Goal: Obtain resource: Download file/media

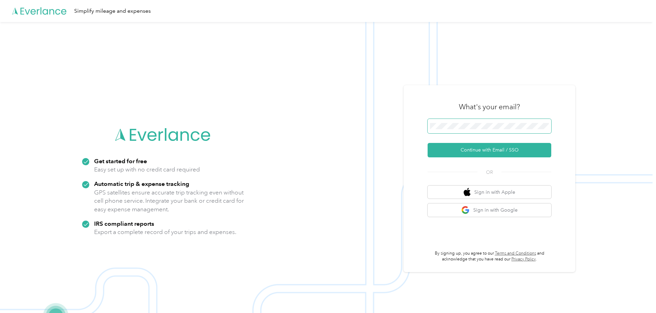
click at [500, 132] on span at bounding box center [490, 126] width 124 height 14
click at [508, 146] on button "Continue with Email / SSO" at bounding box center [490, 150] width 124 height 14
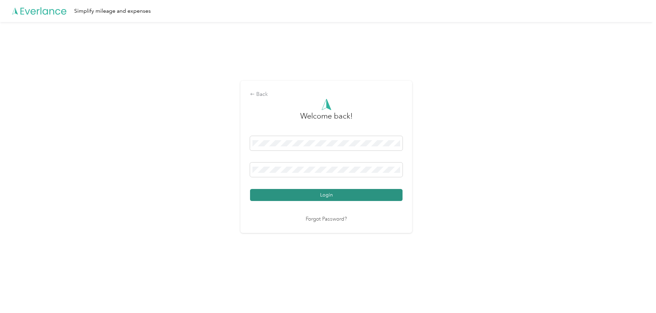
click at [335, 191] on button "Login" at bounding box center [326, 195] width 153 height 12
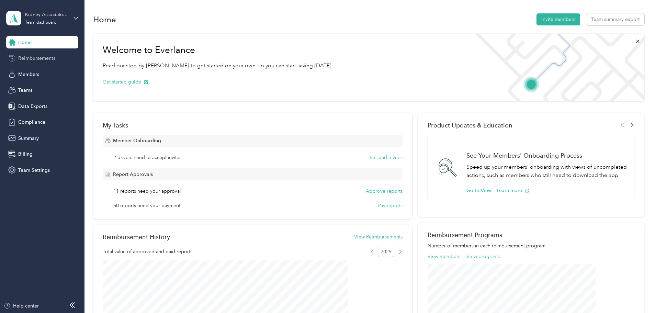
click at [42, 56] on span "Reimbursements" at bounding box center [36, 58] width 37 height 7
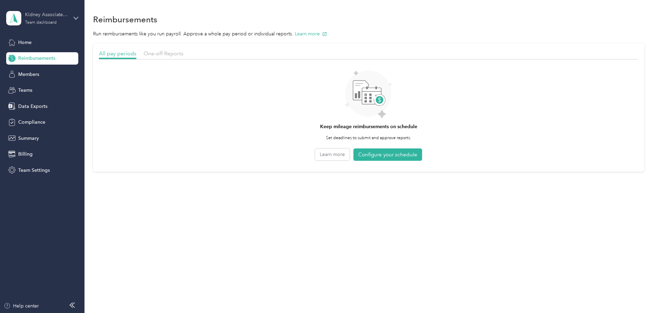
click at [38, 22] on div "Team dashboard" at bounding box center [41, 23] width 32 height 4
click at [41, 52] on div "Team dashboard" at bounding box center [78, 57] width 135 height 12
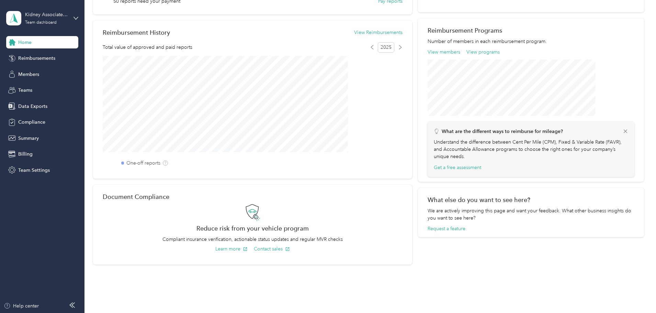
scroll to position [227, 0]
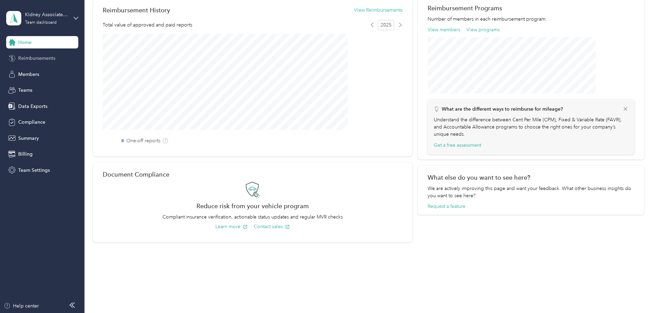
click at [33, 60] on span "Reimbursements" at bounding box center [36, 58] width 37 height 7
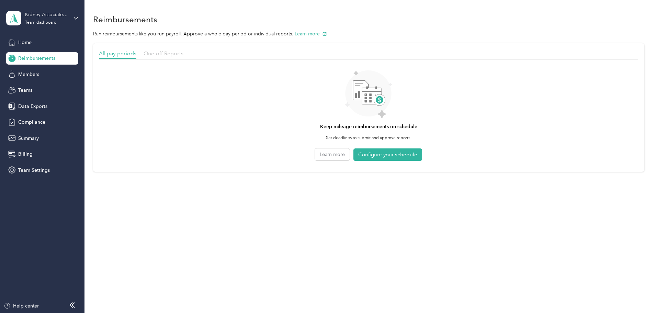
click at [184, 53] on span "One-off Reports" at bounding box center [164, 53] width 40 height 7
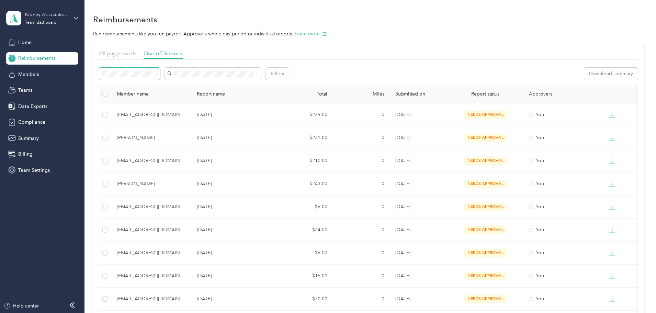
click at [158, 75] on icon at bounding box center [156, 74] width 3 height 3
click at [172, 87] on li "All" at bounding box center [175, 86] width 61 height 12
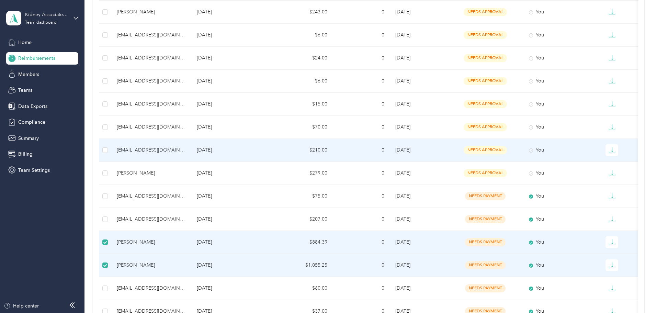
scroll to position [344, 0]
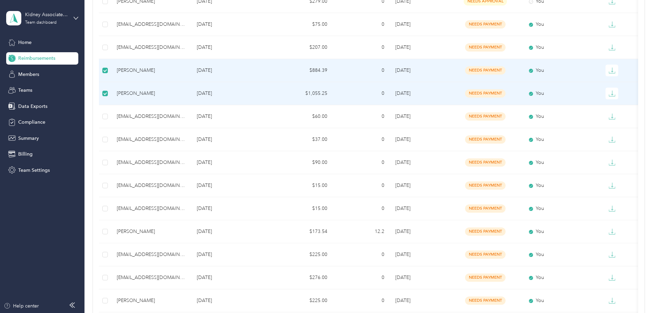
click at [111, 94] on td at bounding box center [105, 93] width 12 height 23
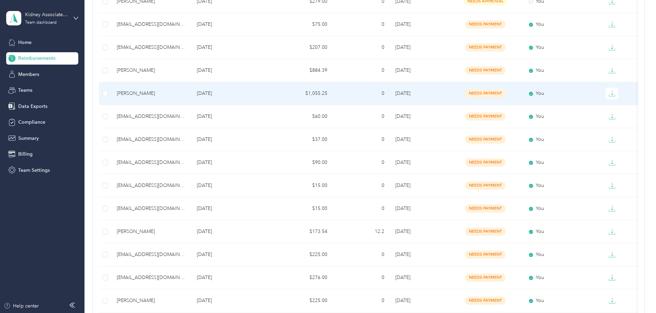
click at [174, 92] on div "[PERSON_NAME]" at bounding box center [151, 94] width 69 height 8
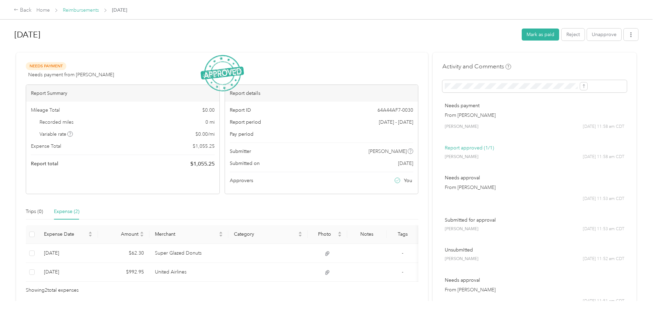
click at [99, 11] on link "Reimbursements" at bounding box center [81, 10] width 36 height 6
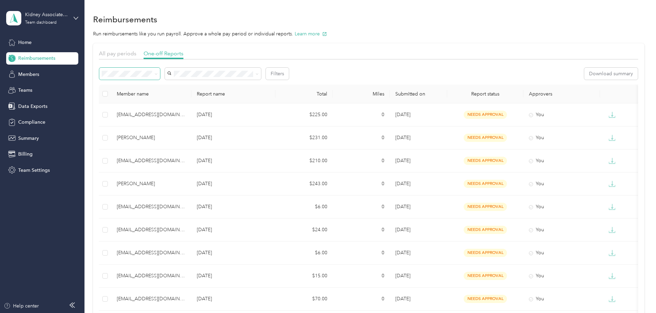
click at [157, 74] on icon at bounding box center [156, 74] width 2 height 1
click at [168, 111] on li "Needs payment" at bounding box center [175, 109] width 61 height 12
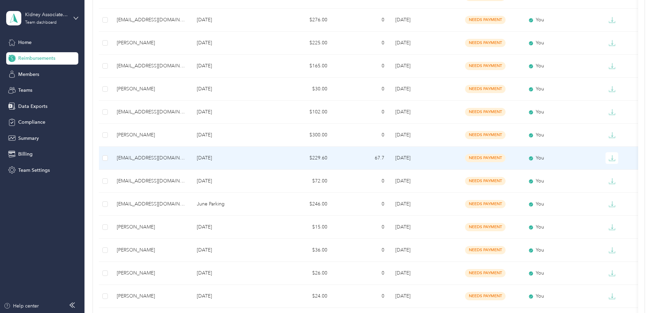
scroll to position [470, 0]
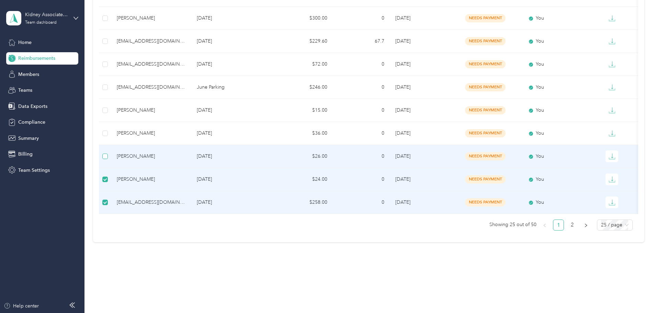
click at [108, 154] on label at bounding box center [104, 157] width 5 height 8
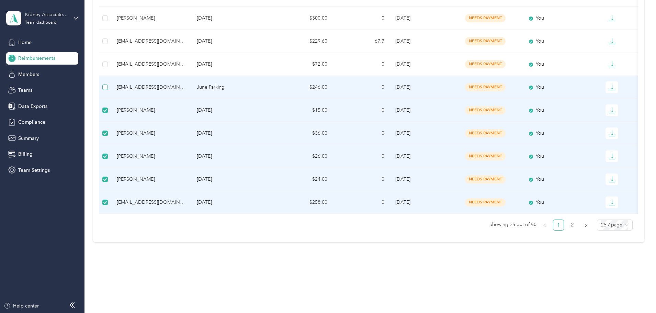
click at [108, 85] on label at bounding box center [104, 88] width 5 height 8
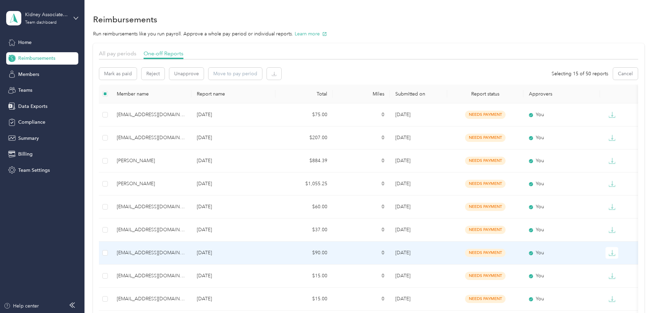
scroll to position [172, 0]
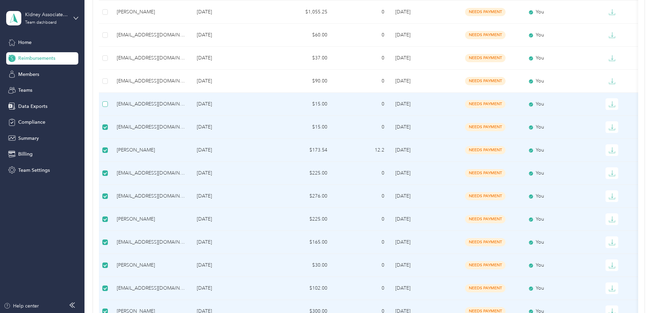
click at [108, 107] on label at bounding box center [104, 104] width 5 height 8
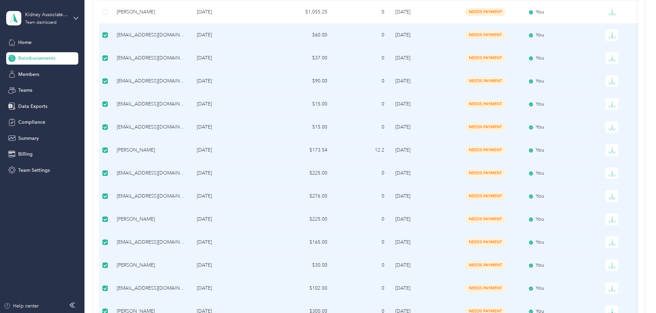
scroll to position [0, 0]
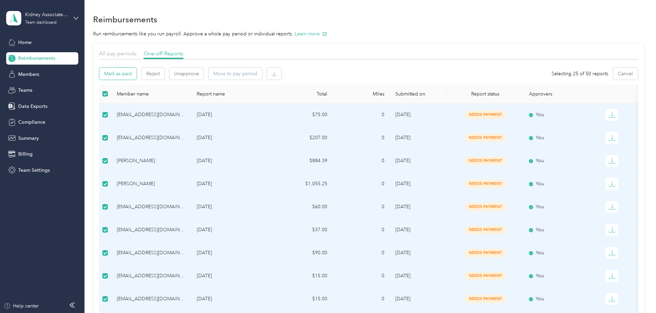
click at [137, 70] on button "Mark as paid" at bounding box center [117, 74] width 37 height 12
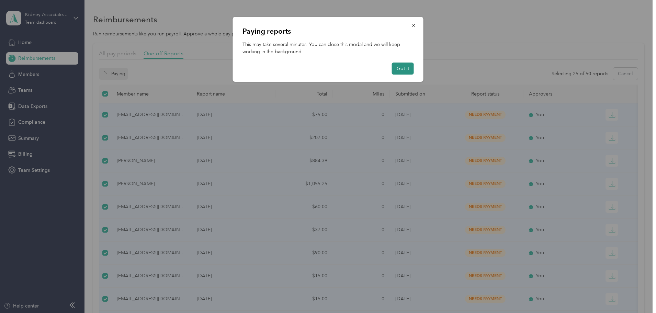
click at [407, 68] on button "Got it" at bounding box center [403, 69] width 22 height 12
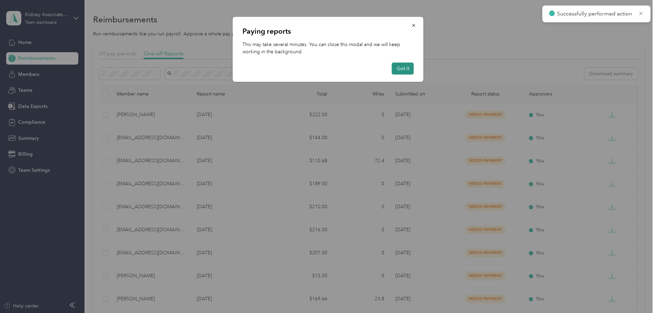
click at [408, 67] on button "Got it" at bounding box center [403, 69] width 22 height 12
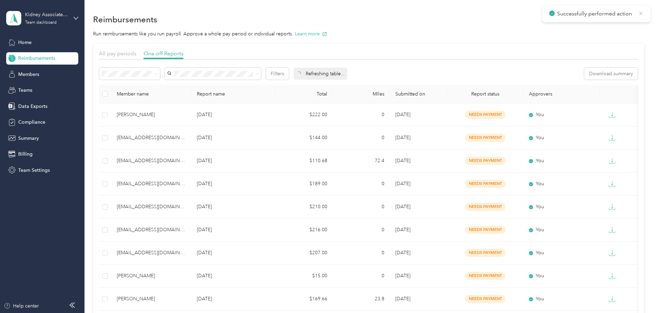
click at [642, 11] on icon at bounding box center [641, 13] width 5 height 6
click at [158, 72] on span at bounding box center [154, 73] width 5 height 7
click at [160, 78] on span at bounding box center [129, 74] width 61 height 12
click at [176, 98] on div "Needs approval" at bounding box center [175, 98] width 51 height 7
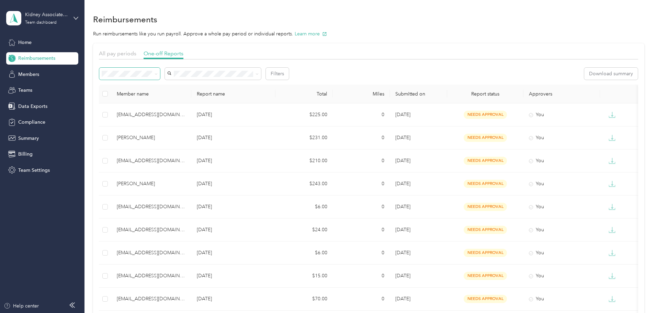
click at [158, 70] on span at bounding box center [154, 73] width 5 height 7
click at [158, 74] on icon at bounding box center [156, 74] width 3 height 3
click at [182, 110] on span "Needs payment" at bounding box center [167, 110] width 35 height 6
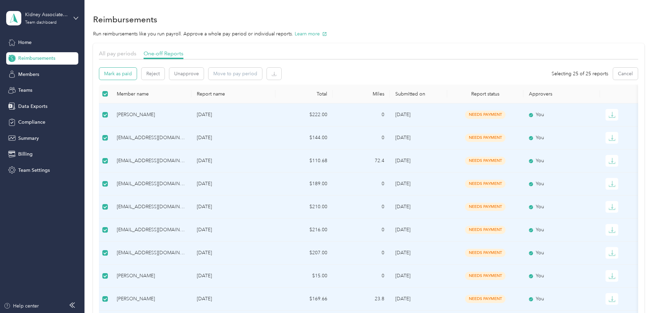
click at [137, 71] on button "Mark as paid" at bounding box center [117, 74] width 37 height 12
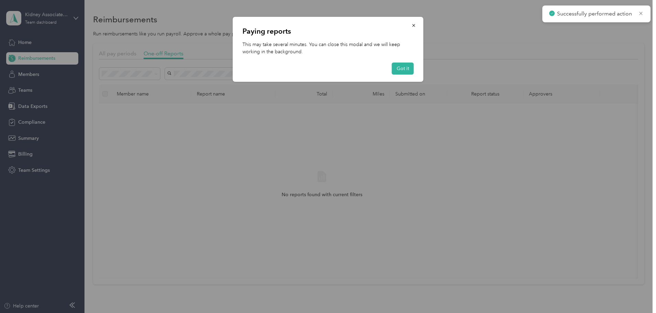
click at [414, 69] on div "Paying reports This may take several minutes. You can close this modal and we w…" at bounding box center [328, 49] width 191 height 65
click at [405, 69] on button "Got it" at bounding box center [403, 69] width 22 height 12
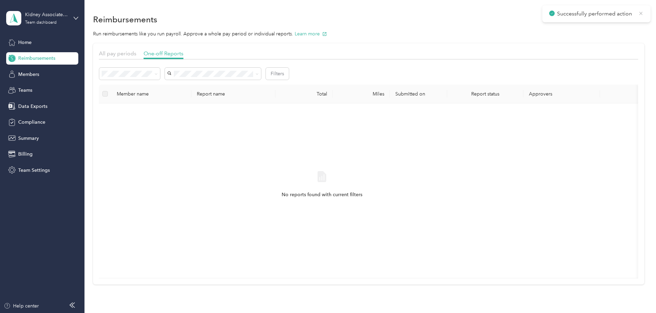
click at [641, 12] on icon at bounding box center [641, 13] width 5 height 6
click at [160, 71] on span at bounding box center [129, 74] width 61 height 12
click at [170, 101] on ol "All Needs approval Needs payment Approved Rejected Paid" at bounding box center [175, 116] width 61 height 72
click at [158, 74] on span at bounding box center [154, 73] width 5 height 7
click at [171, 102] on ol "All Needs approval Needs payment Approved Rejected Paid" at bounding box center [175, 114] width 61 height 72
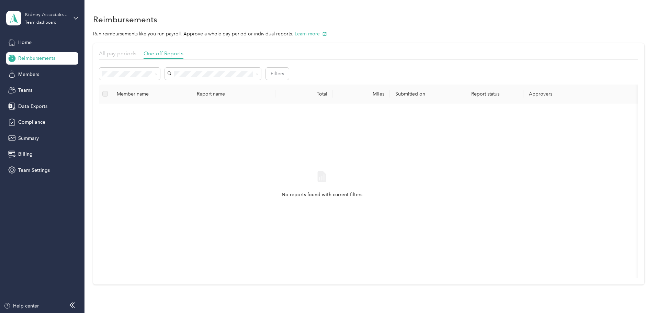
click at [136, 55] on span "All pay periods" at bounding box center [117, 53] width 37 height 7
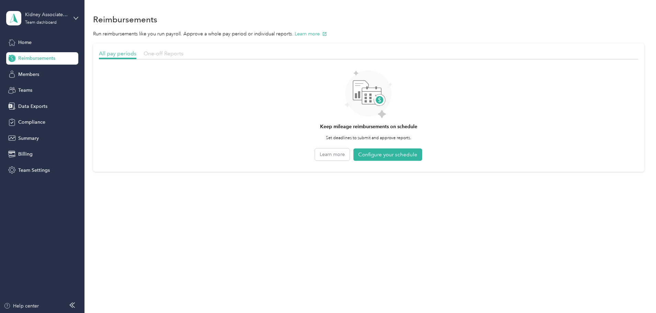
click at [184, 56] on span "One-off Reports" at bounding box center [164, 53] width 40 height 7
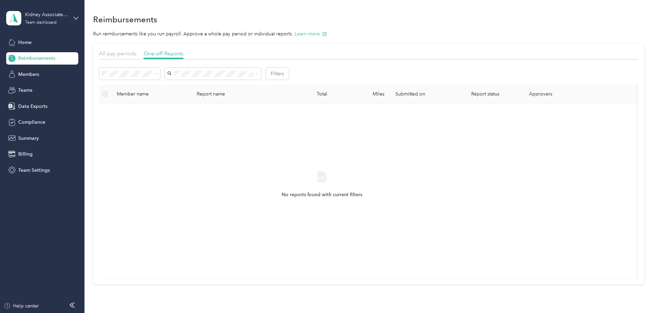
click at [182, 98] on span "Needs approval" at bounding box center [167, 96] width 35 height 6
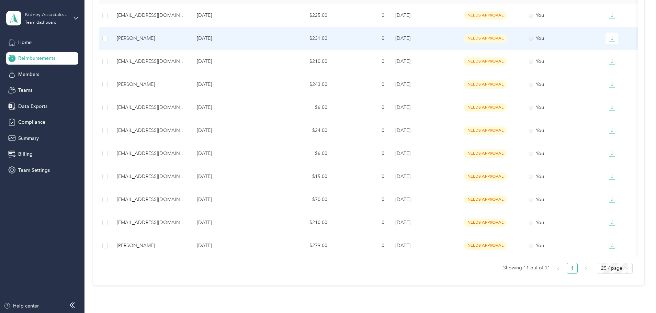
scroll to position [148, 0]
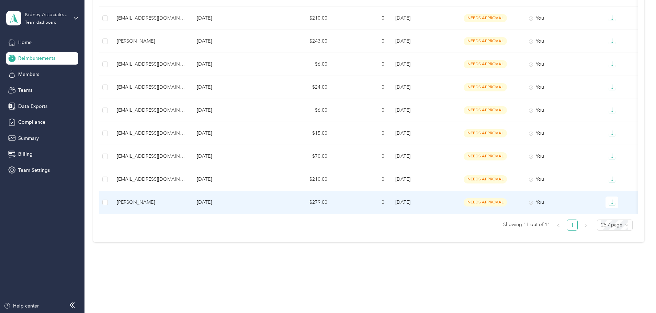
click at [174, 199] on div "Geneva Ruiz" at bounding box center [151, 203] width 69 height 8
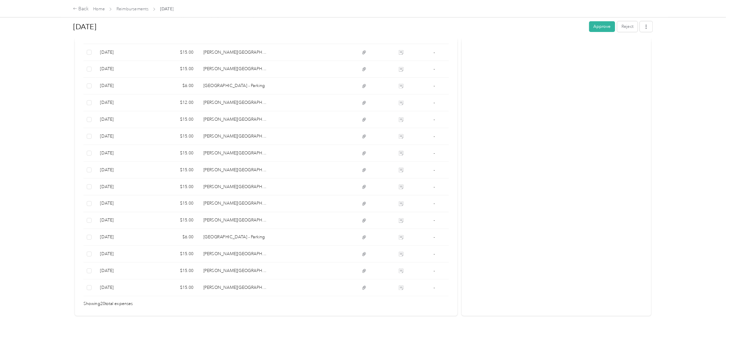
scroll to position [297, 0]
drag, startPoint x: 660, startPoint y: 2, endPoint x: 603, endPoint y: 191, distance: 197.1
click at [602, 192] on div "Activity and Comments Needs approval From Delia Martinez 08/22 at 10:59 am CDT …" at bounding box center [626, 59] width 213 height 591
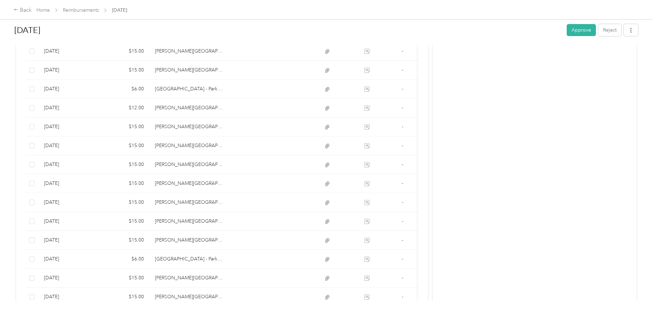
drag, startPoint x: 794, startPoint y: 2, endPoint x: 517, endPoint y: 152, distance: 315.7
click at [517, 152] on div "Activity and Comments Needs approval From Delia Martinez 08/22 at 10:59 am CDT …" at bounding box center [535, 51] width 204 height 591
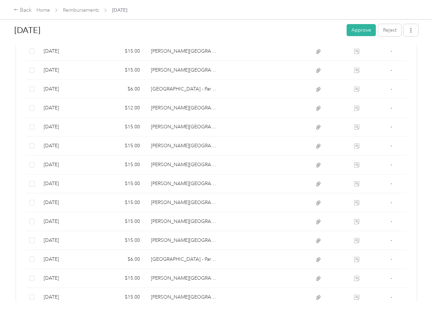
click at [189, 22] on h1 "Jul 2025" at bounding box center [177, 30] width 327 height 16
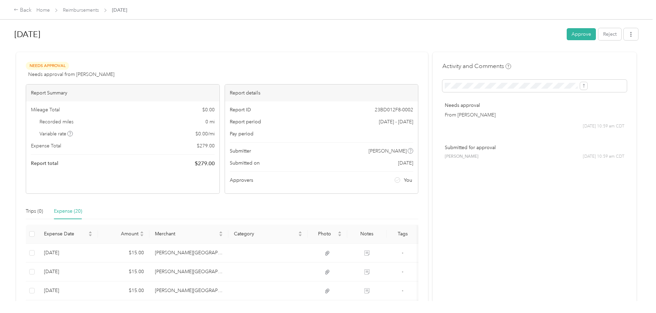
scroll to position [0, 0]
click at [629, 35] on icon "button" at bounding box center [631, 34] width 5 height 5
click at [563, 62] on span "Download" at bounding box center [555, 59] width 23 height 7
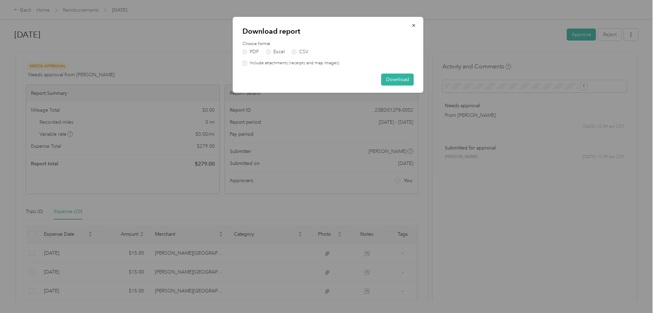
click at [272, 63] on label "Include attachments (receipts and map images)" at bounding box center [293, 63] width 92 height 6
click at [405, 81] on button "Download" at bounding box center [397, 80] width 33 height 12
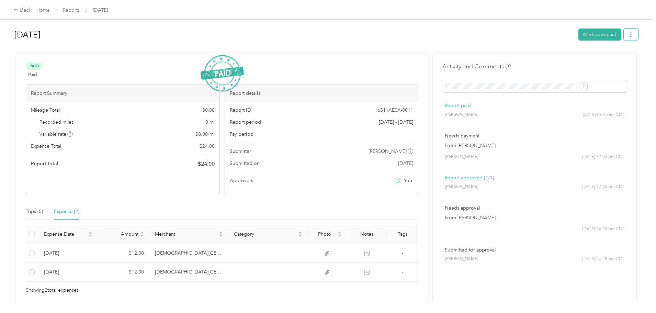
click at [624, 36] on button "button" at bounding box center [631, 35] width 14 height 12
click at [560, 59] on span "Download" at bounding box center [555, 59] width 23 height 7
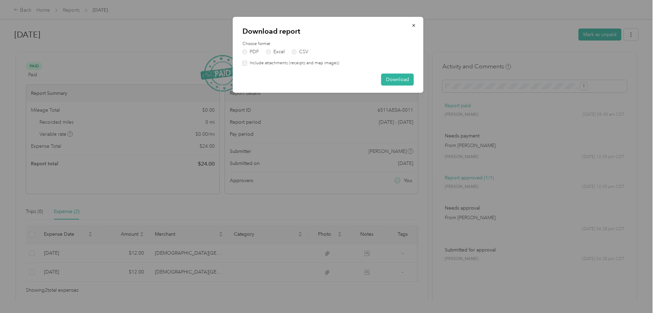
click at [315, 60] on label "Include attachments (receipts and map images)" at bounding box center [293, 63] width 92 height 6
click at [392, 78] on button "Download" at bounding box center [397, 80] width 33 height 12
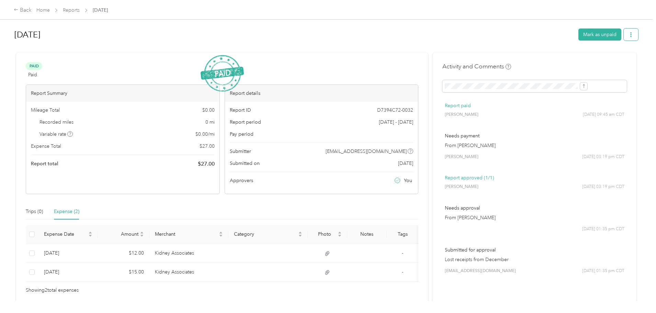
click at [624, 37] on button "button" at bounding box center [631, 35] width 14 height 12
click at [555, 60] on span "Download" at bounding box center [555, 59] width 23 height 7
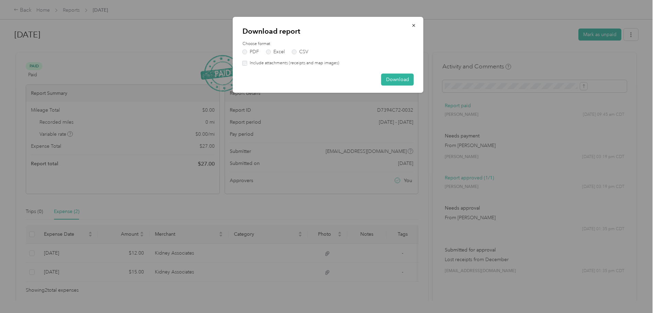
click at [272, 64] on label "Include attachments (receipts and map images)" at bounding box center [293, 63] width 92 height 6
click at [401, 77] on button "Download" at bounding box center [397, 80] width 33 height 12
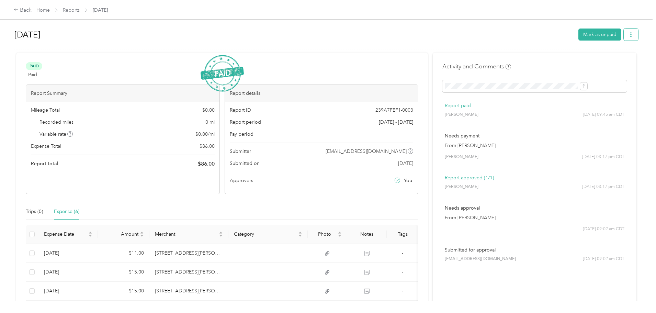
click at [624, 33] on button "button" at bounding box center [631, 35] width 14 height 12
click at [561, 56] on span "Download" at bounding box center [555, 59] width 23 height 7
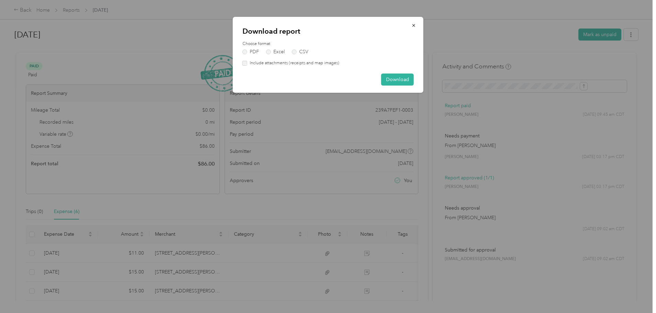
click at [287, 62] on label "Include attachments (receipts and map images)" at bounding box center [293, 63] width 92 height 6
click at [389, 75] on button "Download" at bounding box center [397, 80] width 33 height 12
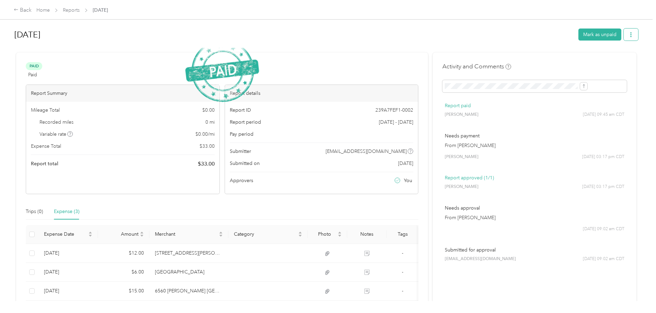
click at [629, 34] on icon "button" at bounding box center [631, 34] width 5 height 5
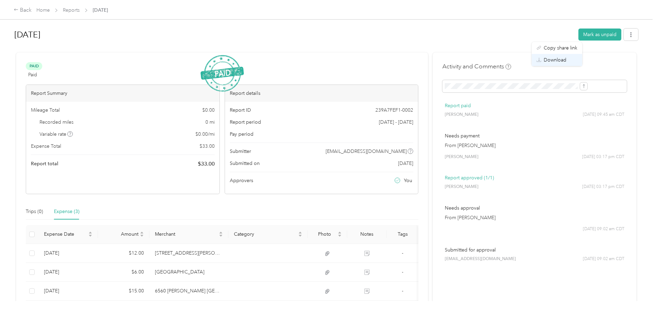
click at [562, 59] on span "Download" at bounding box center [555, 59] width 23 height 7
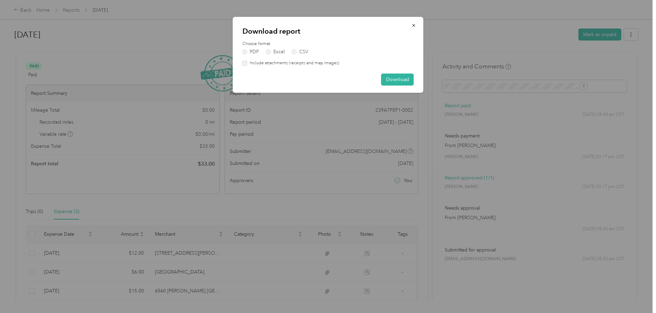
click at [263, 62] on label "Include attachments (receipts and map images)" at bounding box center [293, 63] width 92 height 6
click at [402, 80] on button "Download" at bounding box center [397, 80] width 33 height 12
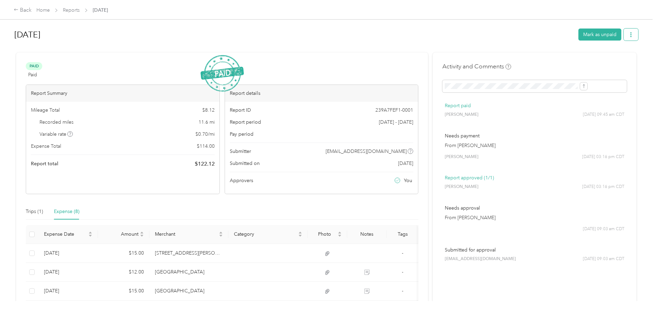
click at [629, 34] on icon "button" at bounding box center [631, 34] width 5 height 5
click at [567, 56] on div "Download" at bounding box center [557, 59] width 41 height 7
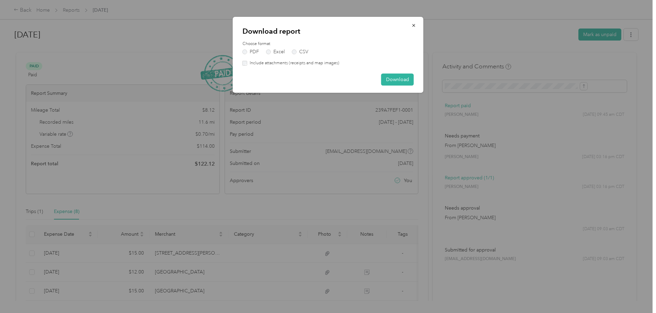
click at [320, 66] on div "Download report Choose format PDF Excel CSV Include attachments (receipts and m…" at bounding box center [328, 55] width 191 height 76
click at [320, 64] on label "Include attachments (receipts and map images)" at bounding box center [293, 63] width 92 height 6
click at [406, 82] on button "Download" at bounding box center [397, 80] width 33 height 12
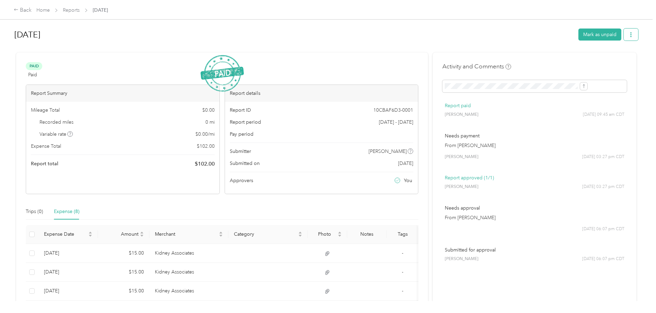
click at [629, 37] on icon "button" at bounding box center [631, 34] width 5 height 5
click at [563, 62] on span "Download" at bounding box center [555, 59] width 23 height 7
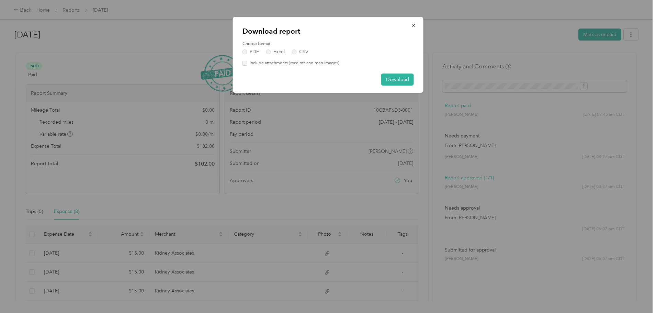
click at [322, 63] on label "Include attachments (receipts and map images)" at bounding box center [293, 63] width 92 height 6
click at [394, 74] on button "Download" at bounding box center [397, 80] width 33 height 12
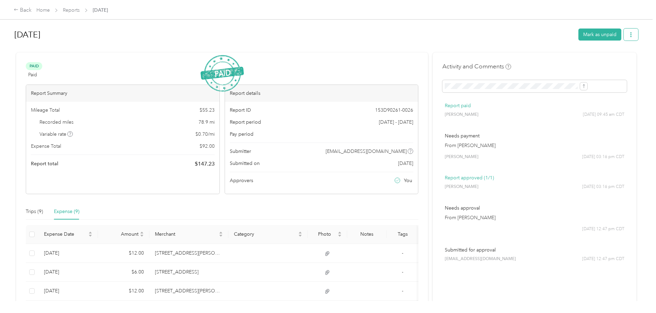
click at [624, 35] on button "button" at bounding box center [631, 35] width 14 height 12
click at [563, 58] on span "Download" at bounding box center [555, 59] width 23 height 7
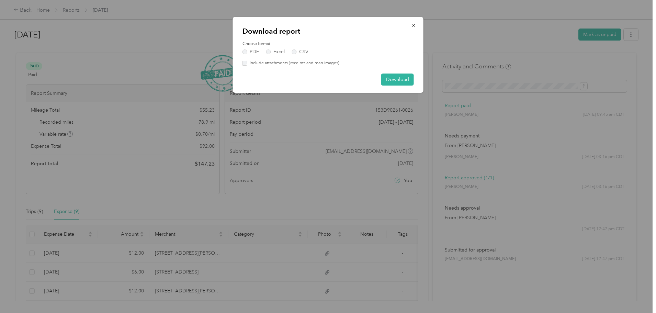
drag, startPoint x: 300, startPoint y: 62, endPoint x: 347, endPoint y: 80, distance: 50.5
click at [301, 62] on label "Include attachments (receipts and map images)" at bounding box center [293, 63] width 92 height 6
click at [383, 81] on button "Download" at bounding box center [397, 80] width 33 height 12
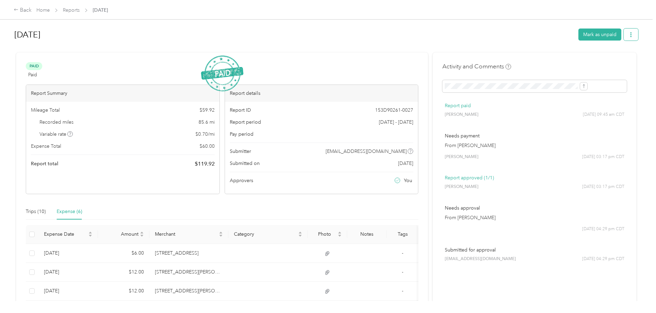
click at [629, 33] on icon "button" at bounding box center [631, 34] width 5 height 5
click at [563, 58] on span "Download" at bounding box center [555, 59] width 23 height 7
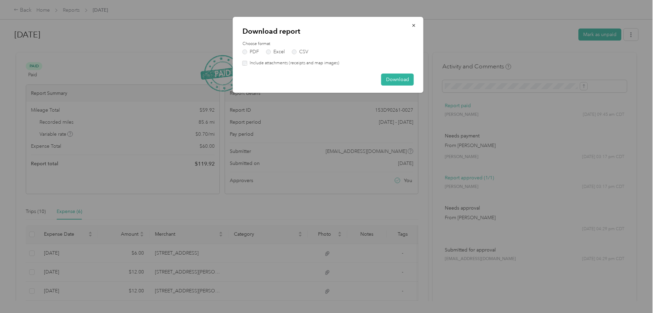
drag, startPoint x: 281, startPoint y: 63, endPoint x: 299, endPoint y: 67, distance: 17.7
click at [282, 63] on label "Include attachments (receipts and map images)" at bounding box center [293, 63] width 92 height 6
click at [399, 78] on button "Download" at bounding box center [397, 80] width 33 height 12
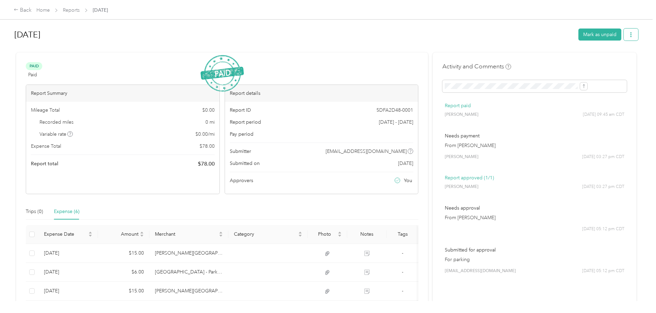
click at [624, 38] on button "button" at bounding box center [631, 35] width 14 height 12
click at [560, 58] on span "Download" at bounding box center [555, 59] width 23 height 7
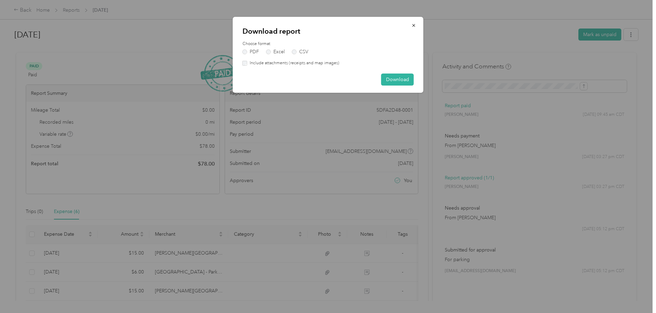
click at [308, 62] on label "Include attachments (receipts and map images)" at bounding box center [293, 63] width 92 height 6
click at [395, 81] on button "Download" at bounding box center [397, 80] width 33 height 12
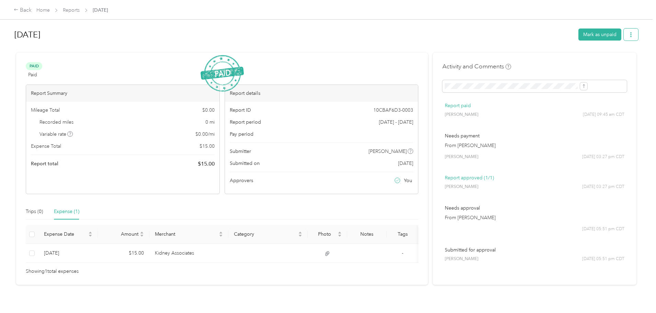
click at [629, 34] on icon "button" at bounding box center [631, 34] width 5 height 5
click at [567, 60] on div "Download" at bounding box center [557, 59] width 41 height 7
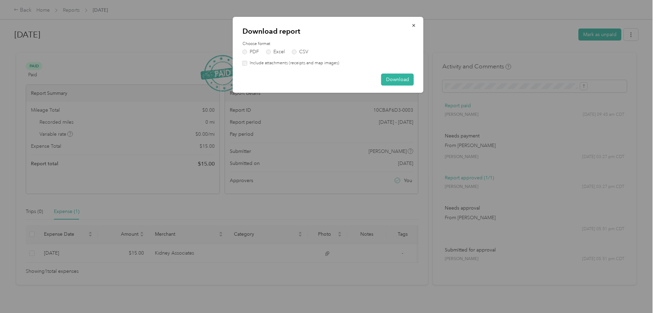
click at [317, 60] on label "Include attachments (receipts and map images)" at bounding box center [293, 63] width 92 height 6
click at [382, 76] on button "Download" at bounding box center [397, 80] width 33 height 12
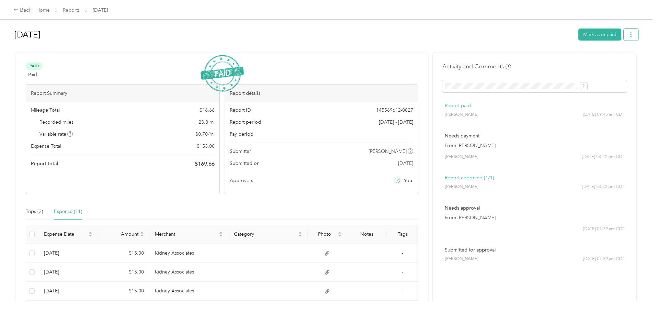
click at [624, 34] on button "button" at bounding box center [631, 35] width 14 height 12
click at [577, 59] on div "Download" at bounding box center [557, 59] width 41 height 7
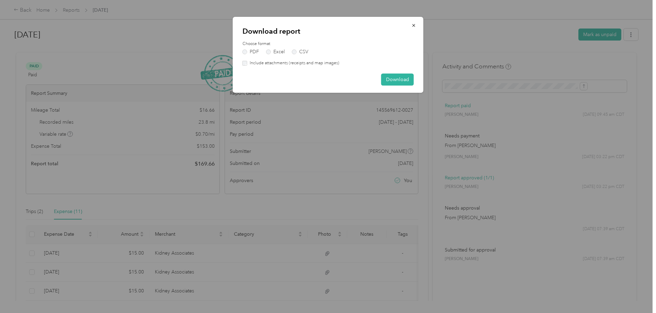
drag, startPoint x: 308, startPoint y: 64, endPoint x: 337, endPoint y: 74, distance: 30.7
click at [309, 64] on label "Include attachments (receipts and map images)" at bounding box center [293, 63] width 92 height 6
click at [407, 79] on button "Download" at bounding box center [397, 80] width 33 height 12
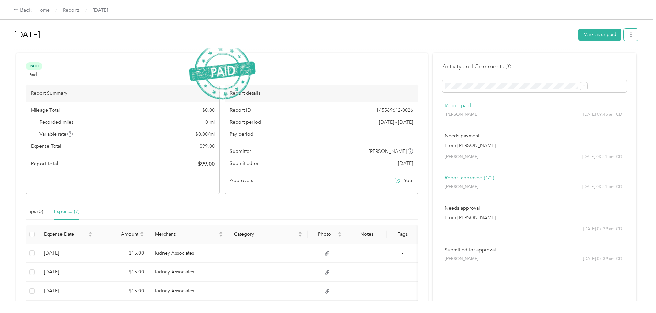
click at [629, 32] on span "button" at bounding box center [631, 35] width 5 height 6
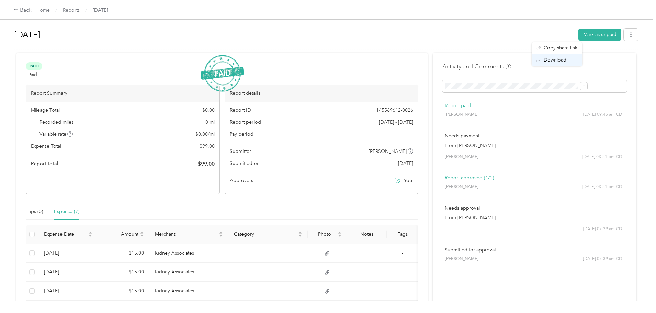
click at [557, 62] on span "Download" at bounding box center [555, 59] width 23 height 7
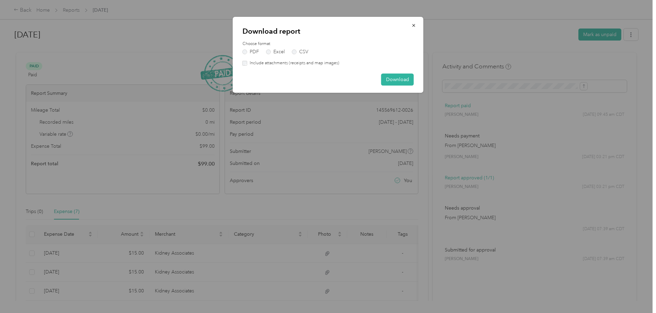
click at [279, 64] on label "Include attachments (receipts and map images)" at bounding box center [293, 63] width 92 height 6
click at [395, 77] on button "Download" at bounding box center [397, 80] width 33 height 12
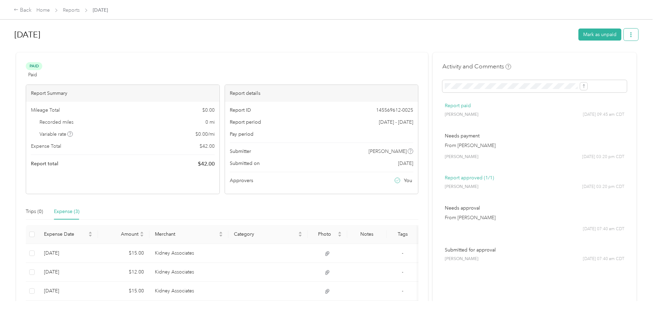
click at [631, 36] on icon "button" at bounding box center [631, 34] width 1 height 5
click at [565, 64] on li "Download" at bounding box center [557, 60] width 51 height 12
drag, startPoint x: 565, startPoint y: 63, endPoint x: 542, endPoint y: 52, distance: 25.4
click at [565, 63] on span "Download" at bounding box center [555, 59] width 23 height 7
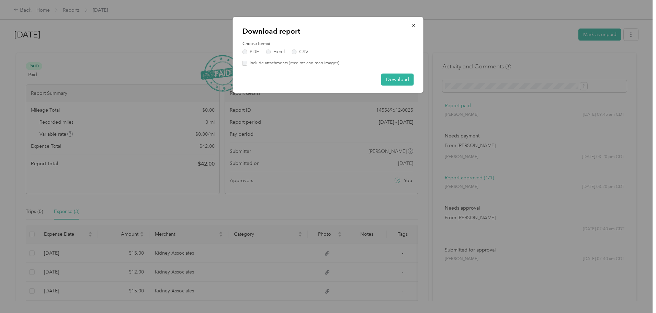
click at [311, 63] on label "Include attachments (receipts and map images)" at bounding box center [293, 63] width 92 height 6
click at [401, 81] on button "Download" at bounding box center [397, 80] width 33 height 12
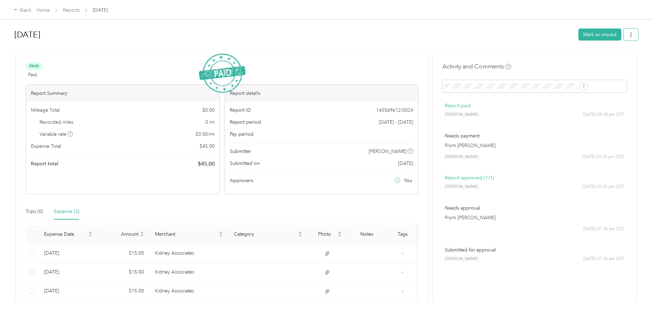
click at [624, 36] on button "button" at bounding box center [631, 35] width 14 height 12
click at [562, 59] on span "Download" at bounding box center [555, 59] width 23 height 7
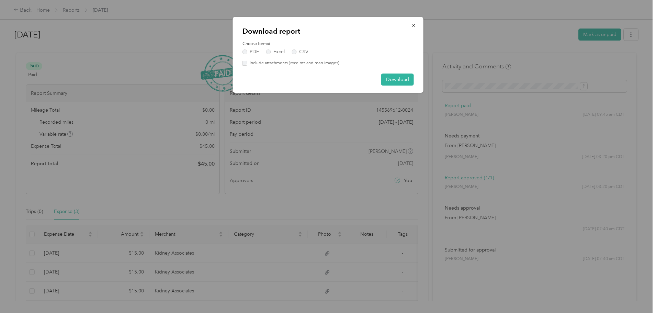
click at [317, 62] on label "Include attachments (receipts and map images)" at bounding box center [293, 63] width 92 height 6
click at [400, 78] on button "Download" at bounding box center [397, 80] width 33 height 12
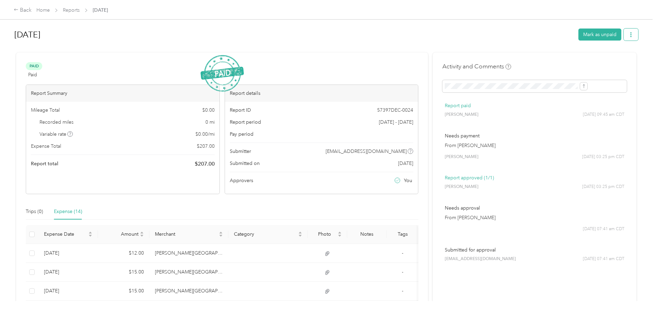
click at [624, 37] on button "button" at bounding box center [631, 35] width 14 height 12
click at [565, 59] on span "Download" at bounding box center [555, 59] width 23 height 7
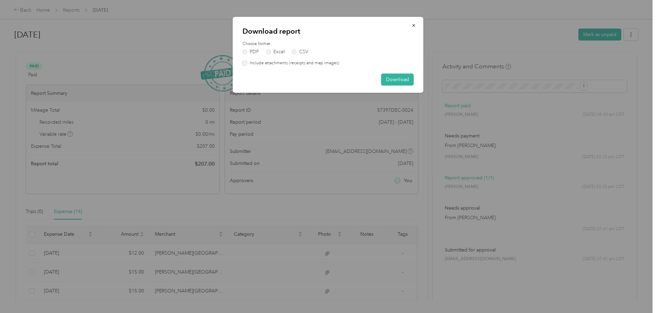
drag, startPoint x: 258, startPoint y: 61, endPoint x: 275, endPoint y: 66, distance: 17.9
click at [258, 61] on label "Include attachments (receipts and map images)" at bounding box center [293, 63] width 92 height 6
click at [402, 79] on button "Download" at bounding box center [397, 80] width 33 height 12
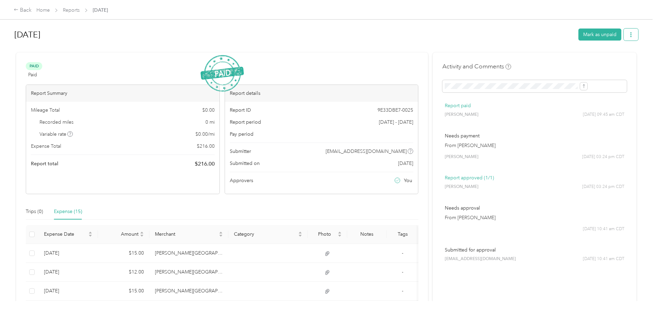
click at [629, 36] on icon "button" at bounding box center [631, 34] width 5 height 5
click at [561, 57] on span "Download" at bounding box center [555, 59] width 23 height 7
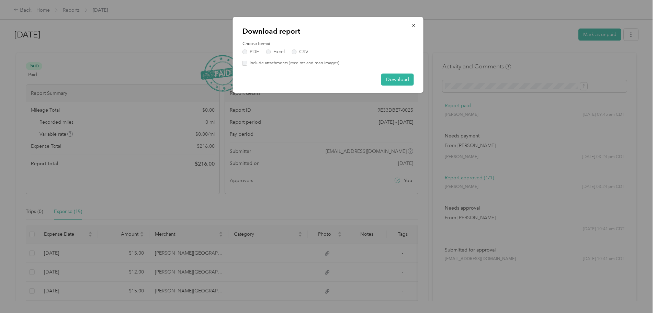
drag, startPoint x: 313, startPoint y: 63, endPoint x: 358, endPoint y: 79, distance: 47.8
click at [313, 63] on label "Include attachments (receipts and map images)" at bounding box center [293, 63] width 92 height 6
click at [400, 81] on button "Download" at bounding box center [397, 80] width 33 height 12
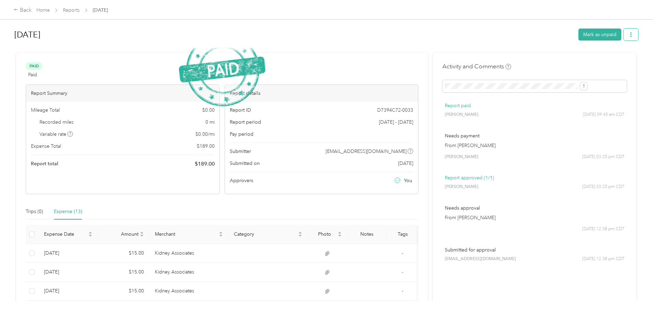
click at [624, 36] on button "button" at bounding box center [631, 35] width 14 height 12
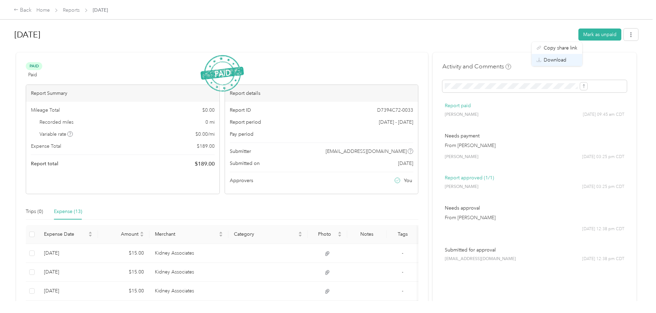
click at [542, 60] on div "Download" at bounding box center [557, 59] width 41 height 7
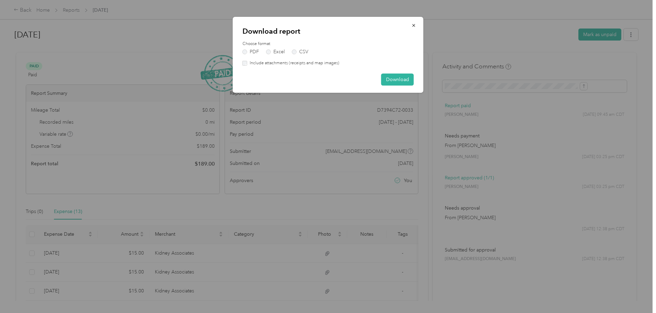
click at [259, 63] on label "Include attachments (receipts and map images)" at bounding box center [293, 63] width 92 height 6
click at [393, 79] on button "Download" at bounding box center [397, 80] width 33 height 12
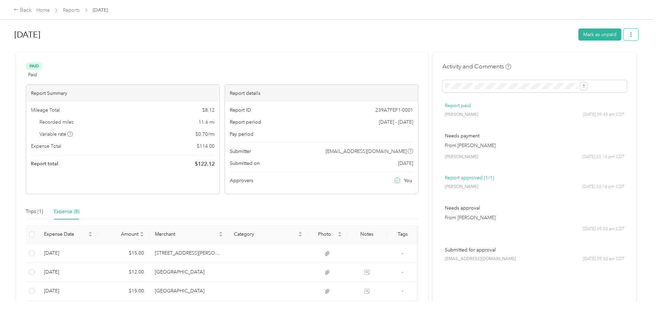
click at [629, 33] on icon "button" at bounding box center [631, 34] width 5 height 5
click at [546, 60] on span "Download" at bounding box center [555, 59] width 23 height 7
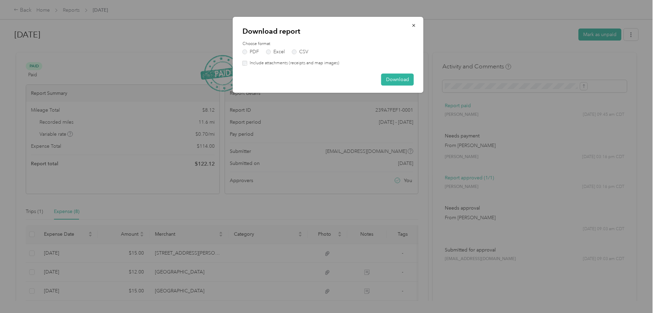
click at [320, 65] on label "Include attachments (receipts and map images)" at bounding box center [293, 63] width 92 height 6
drag, startPoint x: 395, startPoint y: 80, endPoint x: 391, endPoint y: 79, distance: 3.5
click at [395, 80] on button "Download" at bounding box center [397, 80] width 33 height 12
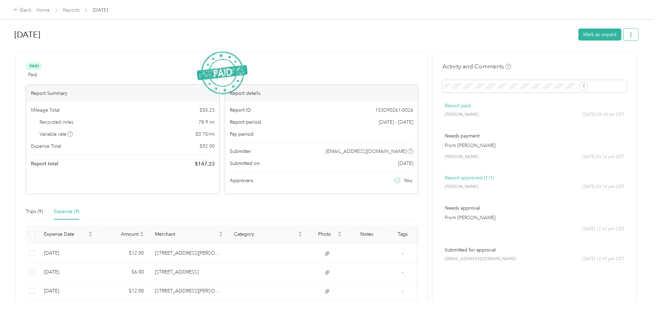
click at [631, 33] on icon "button" at bounding box center [631, 34] width 1 height 5
click at [544, 62] on span "Download" at bounding box center [555, 59] width 23 height 7
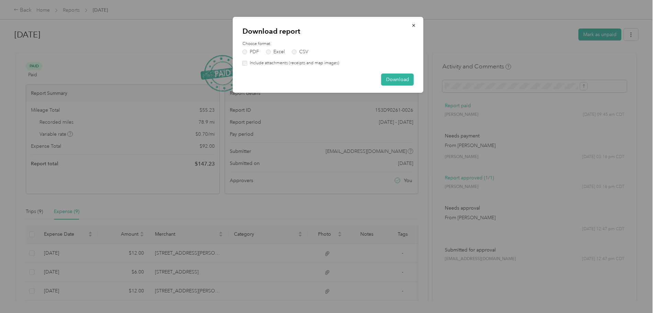
click at [333, 63] on label "Include attachments (receipts and map images)" at bounding box center [293, 63] width 92 height 6
click at [389, 75] on button "Download" at bounding box center [397, 80] width 33 height 12
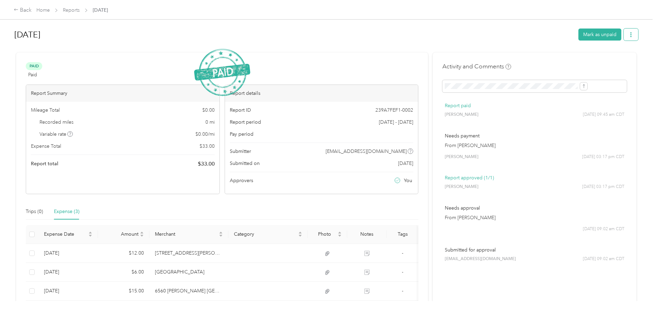
click at [629, 34] on icon "button" at bounding box center [631, 34] width 5 height 5
click at [550, 59] on span "Download" at bounding box center [555, 59] width 23 height 7
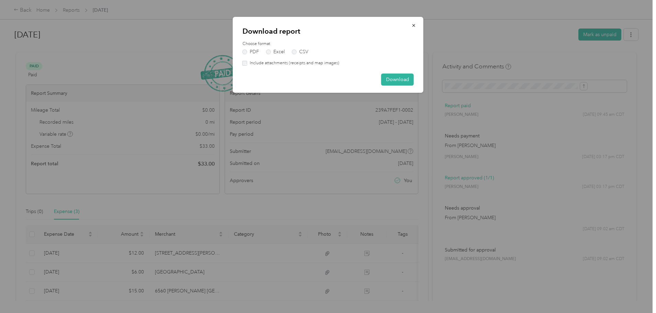
click at [319, 64] on label "Include attachments (receipts and map images)" at bounding box center [293, 63] width 92 height 6
drag, startPoint x: 408, startPoint y: 81, endPoint x: 369, endPoint y: 66, distance: 41.0
click at [408, 80] on button "Download" at bounding box center [397, 80] width 33 height 12
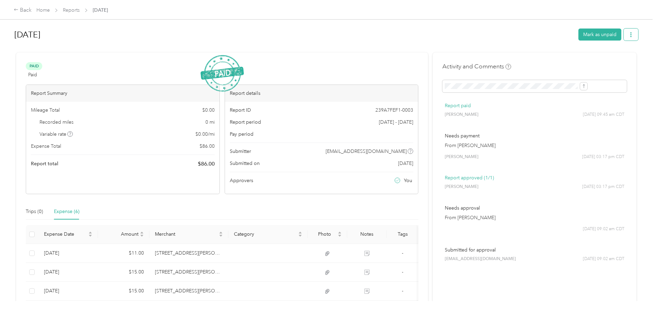
click at [631, 33] on icon "button" at bounding box center [631, 34] width 1 height 5
click at [555, 57] on span "Download" at bounding box center [555, 59] width 23 height 7
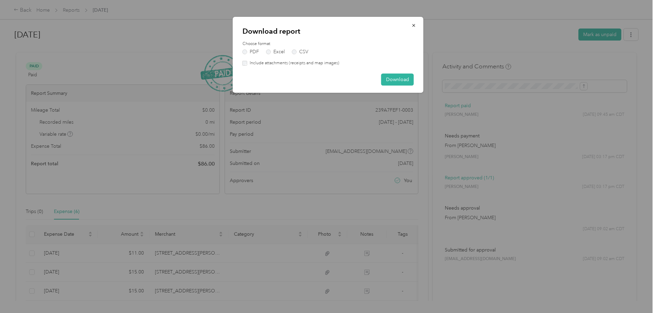
click at [290, 64] on label "Include attachments (receipts and map images)" at bounding box center [293, 63] width 92 height 6
click at [407, 77] on button "Download" at bounding box center [397, 80] width 33 height 12
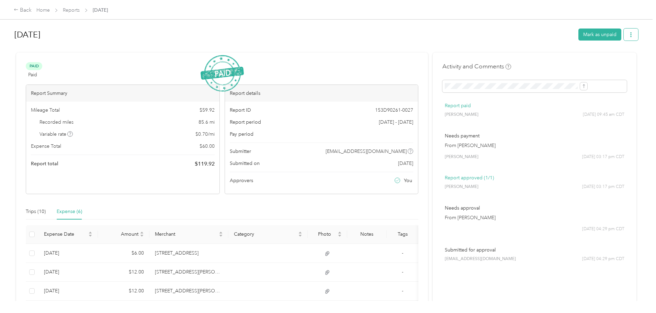
click at [629, 32] on span "button" at bounding box center [631, 35] width 5 height 6
click at [563, 59] on span "Download" at bounding box center [555, 59] width 23 height 7
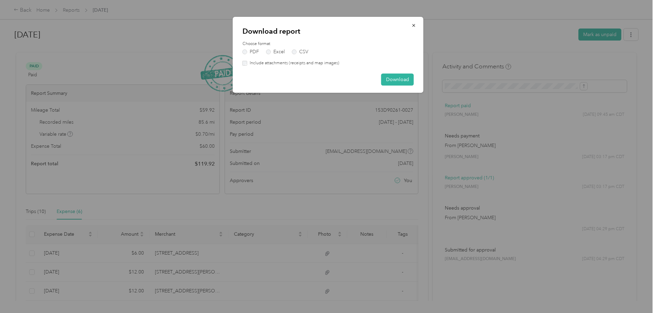
click at [317, 64] on label "Include attachments (receipts and map images)" at bounding box center [293, 63] width 92 height 6
click at [388, 77] on button "Download" at bounding box center [397, 80] width 33 height 12
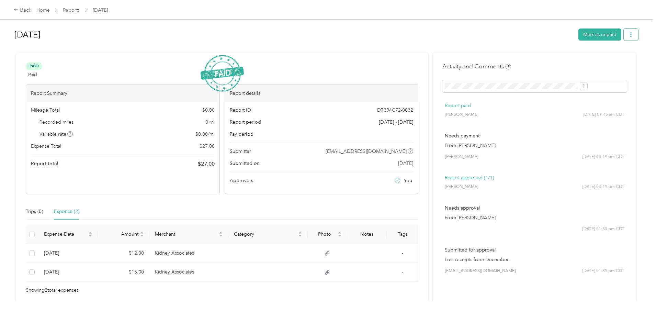
click at [624, 34] on button "button" at bounding box center [631, 35] width 14 height 12
click at [554, 57] on span "Download" at bounding box center [555, 59] width 23 height 7
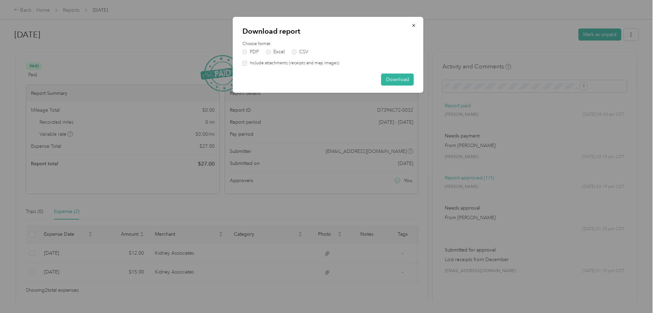
click at [303, 63] on label "Include attachments (receipts and map images)" at bounding box center [293, 63] width 92 height 6
click at [396, 79] on button "Download" at bounding box center [397, 80] width 33 height 12
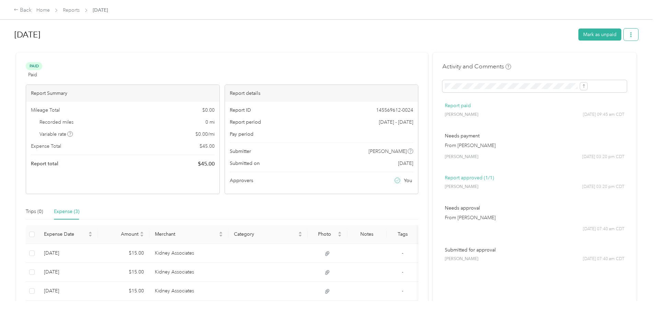
click at [624, 34] on button "button" at bounding box center [631, 35] width 14 height 12
click at [551, 63] on span "Download" at bounding box center [555, 59] width 23 height 7
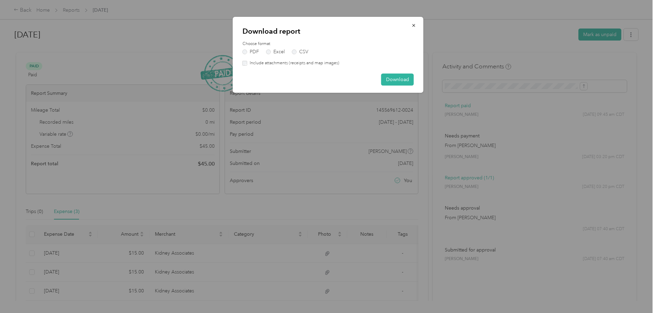
click at [334, 64] on label "Include attachments (receipts and map images)" at bounding box center [293, 63] width 92 height 6
click at [400, 80] on button "Download" at bounding box center [397, 80] width 33 height 12
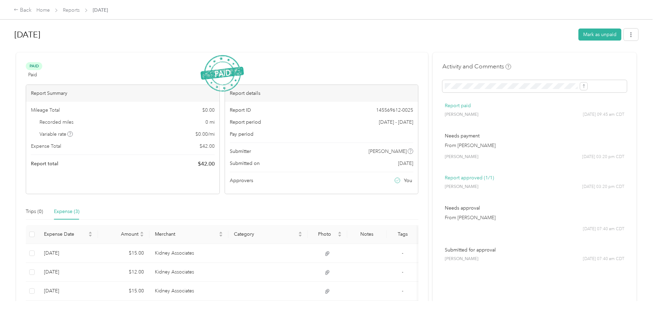
click at [584, 32] on div "[DATE] Mark as unpaid Paid Paid View activity & comments Report Summary Mileage…" at bounding box center [326, 150] width 653 height 301
click at [624, 38] on button "button" at bounding box center [631, 35] width 14 height 12
click at [560, 57] on span "Download" at bounding box center [555, 59] width 23 height 7
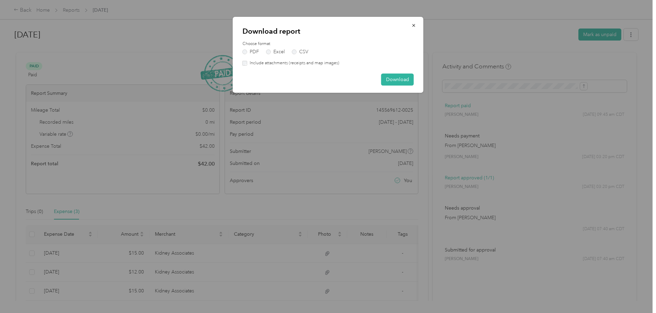
click at [276, 62] on label "Include attachments (receipts and map images)" at bounding box center [293, 63] width 92 height 6
click at [395, 78] on button "Download" at bounding box center [397, 80] width 33 height 12
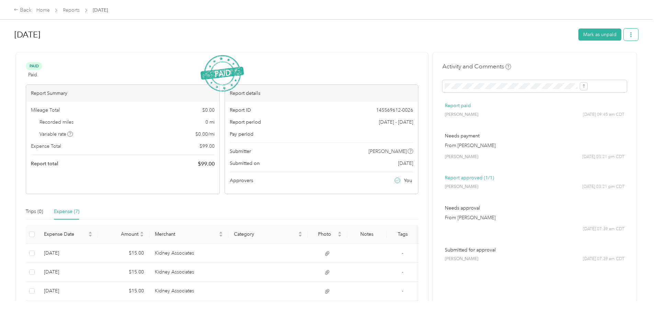
click at [629, 37] on icon "button" at bounding box center [631, 34] width 5 height 5
click at [553, 59] on span "Download" at bounding box center [555, 59] width 23 height 7
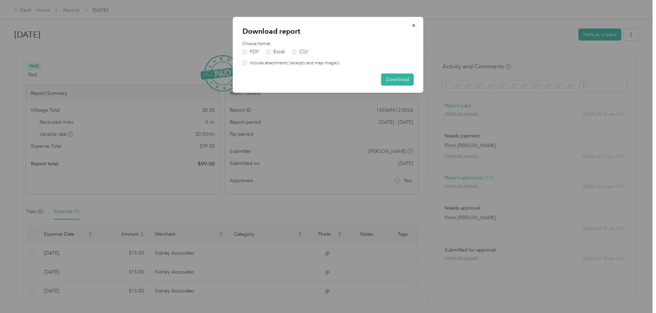
click at [332, 65] on label "Include attachments (receipts and map images)" at bounding box center [293, 63] width 92 height 6
click at [399, 78] on button "Download" at bounding box center [397, 80] width 33 height 12
